Goal: Task Accomplishment & Management: Complete application form

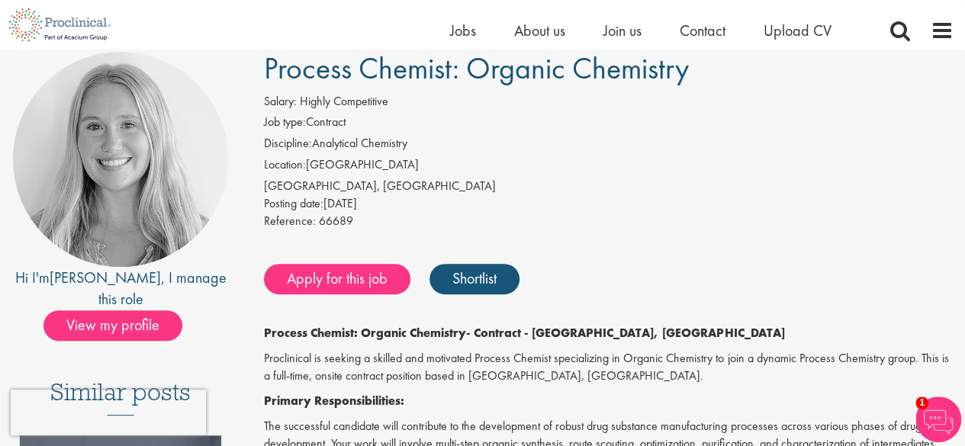
scroll to position [102, 0]
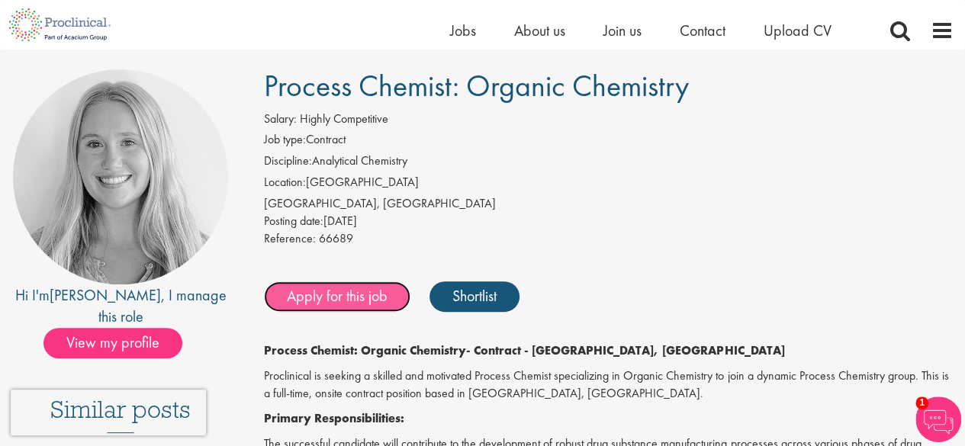
click at [351, 304] on link "Apply for this job" at bounding box center [337, 297] width 147 height 31
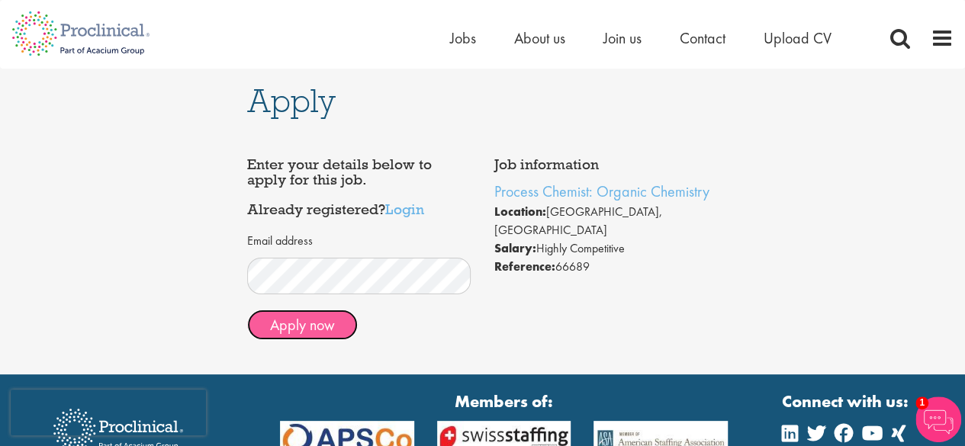
click at [328, 332] on button "Apply now" at bounding box center [302, 325] width 111 height 31
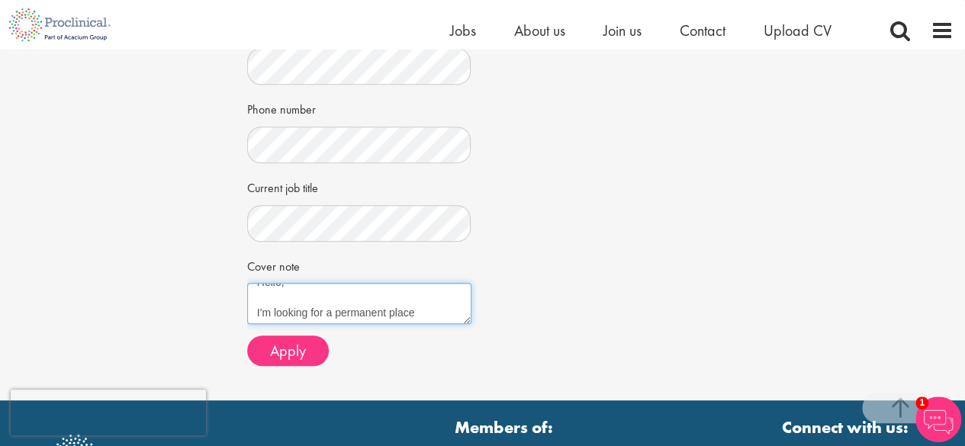
scroll to position [15, 0]
drag, startPoint x: 438, startPoint y: 315, endPoint x: 423, endPoint y: 318, distance: 15.6
click at [423, 318] on textarea "Hello, I'm looking for a permanent place" at bounding box center [359, 303] width 224 height 41
type textarea "Hello, I'm looking for a permanent place"
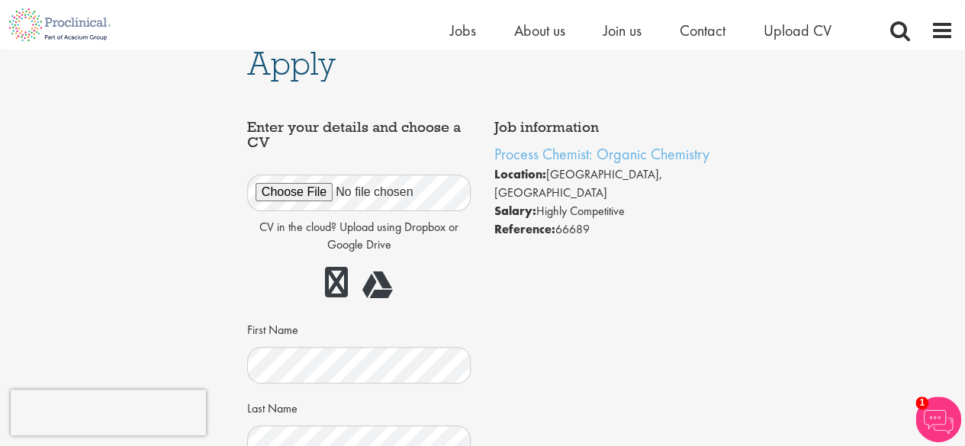
scroll to position [0, 0]
